Goal: Transaction & Acquisition: Purchase product/service

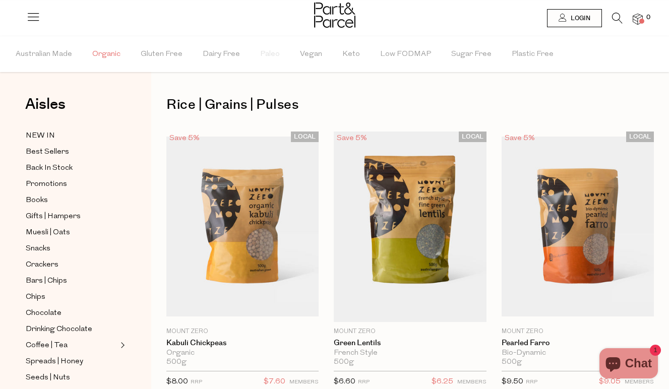
click at [102, 52] on span "Organic" at bounding box center [106, 54] width 28 height 35
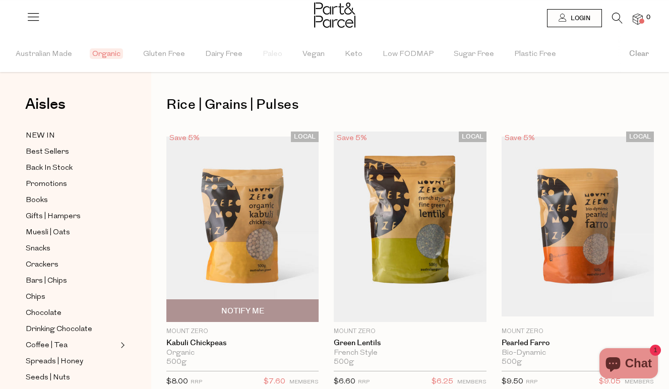
click at [160, 176] on div "LOCAL Save 5% 1 Notify Me [GEOGRAPHIC_DATA] Kabuli Chickpeas Organic 500g Only …" at bounding box center [234, 263] width 167 height 262
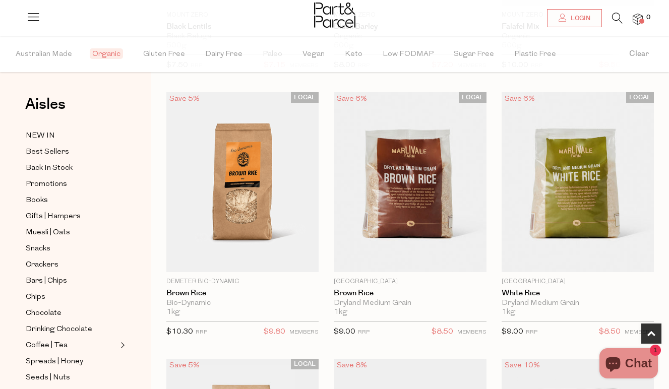
scroll to position [596, 0]
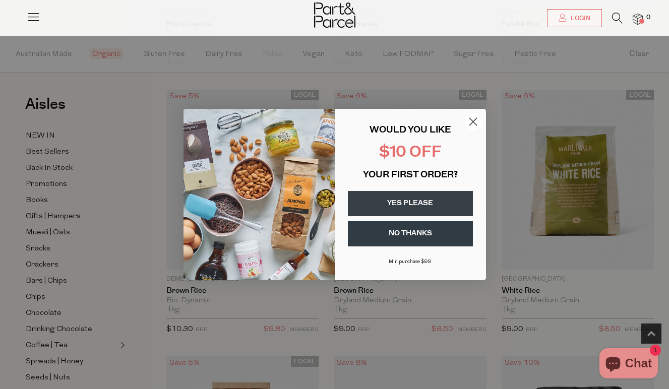
click at [405, 212] on button "YES PLEASE" at bounding box center [410, 203] width 125 height 25
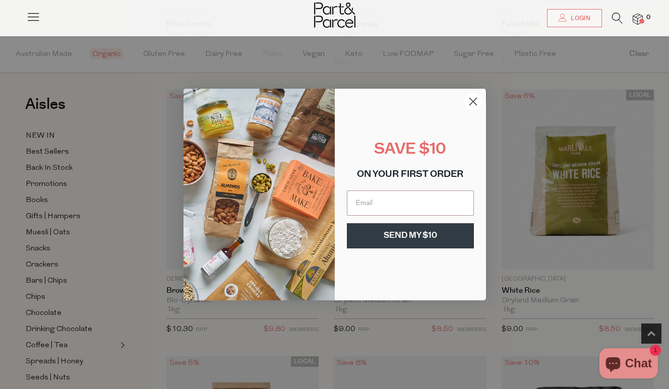
click at [476, 103] on circle "Close dialog" at bounding box center [472, 101] width 17 height 17
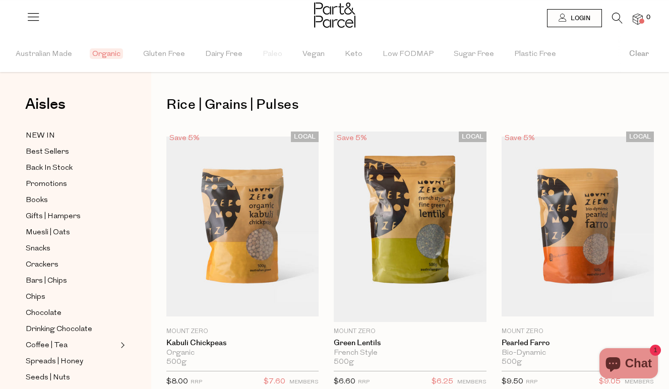
scroll to position [0, 0]
click at [41, 49] on span "Australian Made" at bounding box center [44, 54] width 56 height 35
click at [171, 51] on span "Gluten Free" at bounding box center [167, 54] width 42 height 35
